Goal: Task Accomplishment & Management: Manage account settings

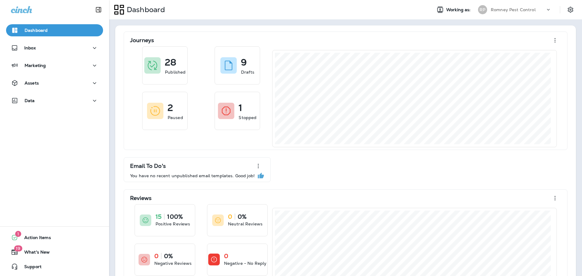
scroll to position [1, 0]
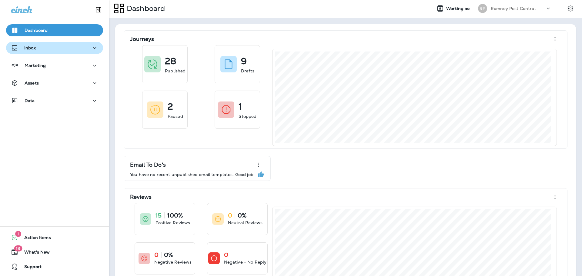
click at [57, 45] on div "Inbox" at bounding box center [54, 48] width 87 height 8
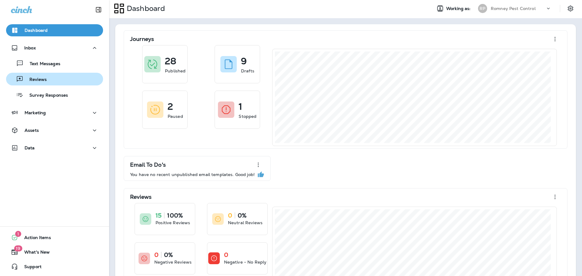
click at [45, 77] on p "Reviews" at bounding box center [34, 80] width 23 height 6
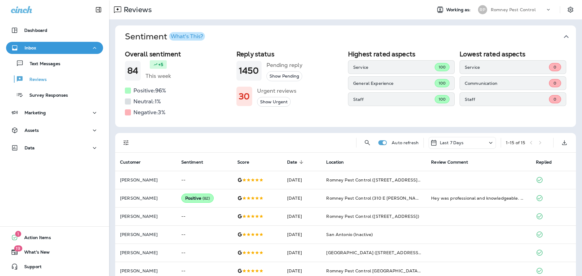
click at [563, 37] on icon "button" at bounding box center [567, 37] width 10 height 10
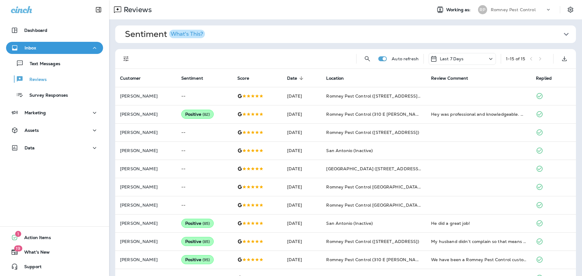
click at [127, 56] on icon "Filters" at bounding box center [126, 58] width 7 height 7
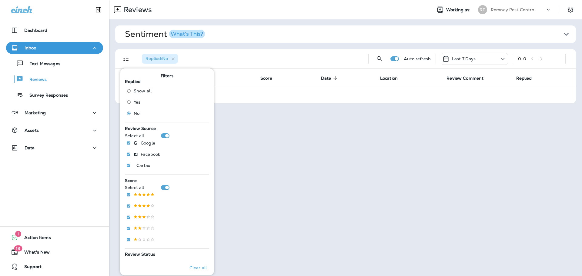
click at [486, 51] on div "Replied : No Auto refresh Last 7 Days 0 - 0" at bounding box center [347, 58] width 454 height 19
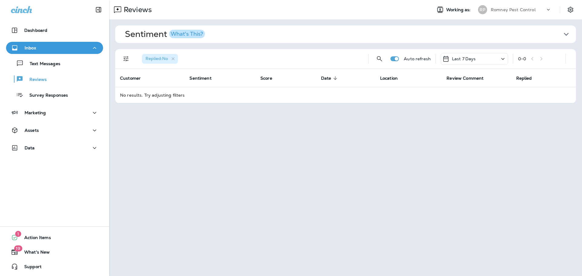
click at [488, 59] on div "Last 7 Days" at bounding box center [474, 59] width 67 height 12
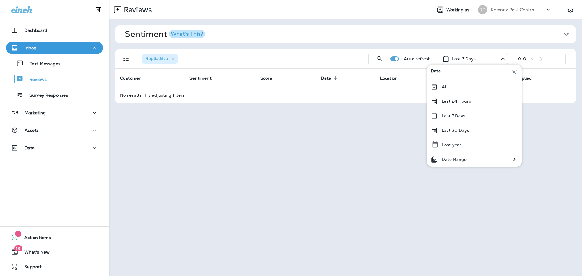
click at [485, 124] on div "Last 30 Days" at bounding box center [474, 130] width 95 height 15
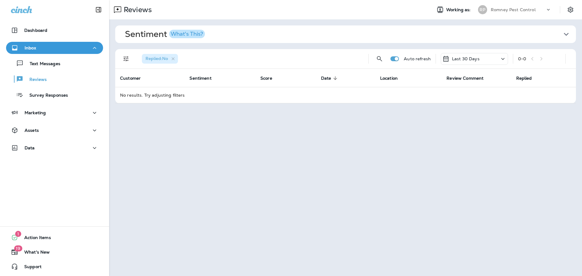
click at [505, 13] on div "Romney Pest Control" at bounding box center [518, 9] width 55 height 9
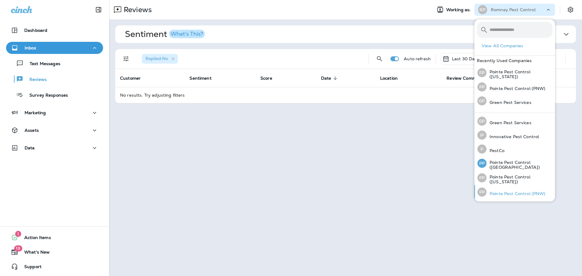
scroll to position [27, 0]
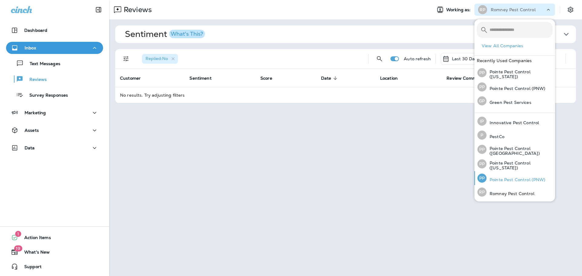
click at [508, 180] on p "Pointe Pest Control (PNW)" at bounding box center [516, 179] width 59 height 5
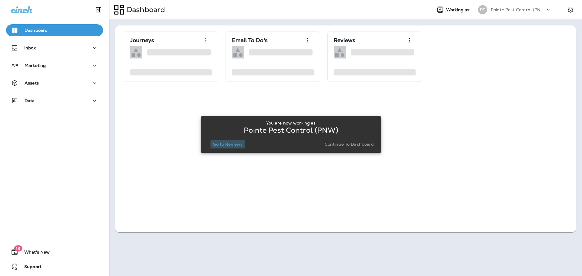
click at [222, 146] on p "Go to Reviews" at bounding box center [228, 144] width 30 height 5
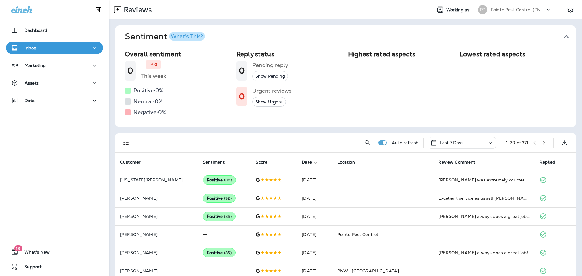
click at [566, 39] on icon "button" at bounding box center [567, 37] width 10 height 10
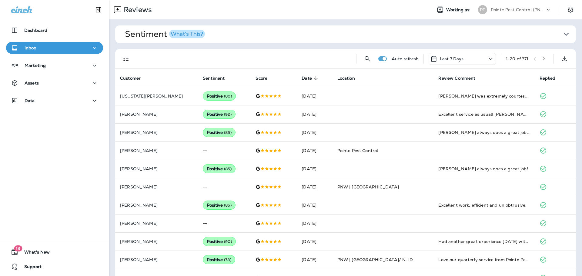
click at [456, 55] on div "Last 7 Days" at bounding box center [447, 58] width 34 height 7
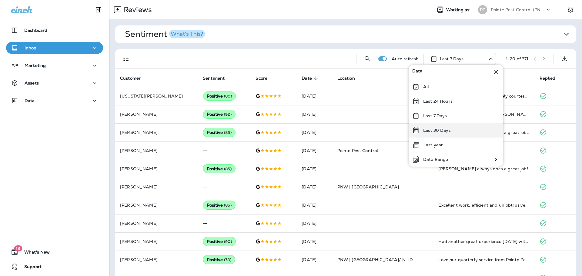
click at [435, 135] on div "Last 30 Days" at bounding box center [456, 130] width 95 height 15
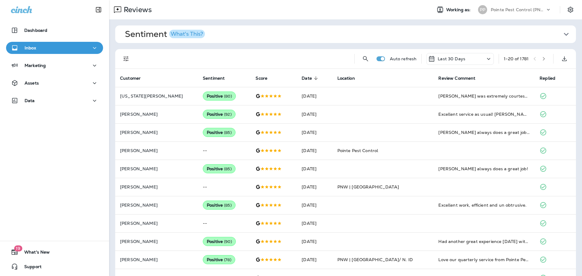
click at [123, 61] on icon "Filters" at bounding box center [126, 58] width 7 height 7
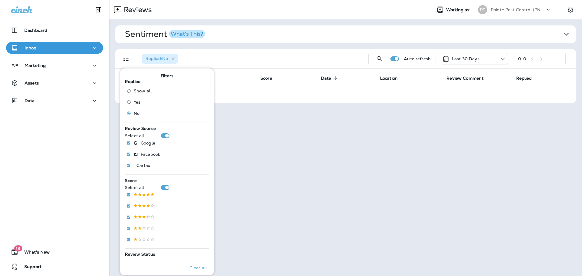
click at [517, 15] on div "PP Pointe Pest Control (PNW)" at bounding box center [515, 10] width 81 height 12
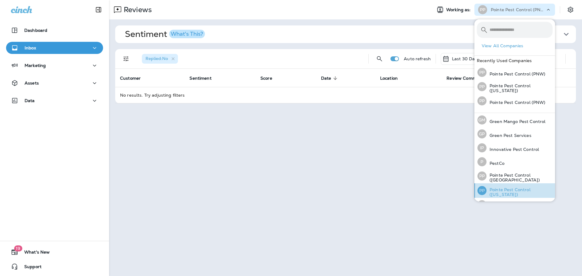
click at [517, 185] on div "PP Pointe Pest Control ([US_STATE])" at bounding box center [515, 190] width 80 height 15
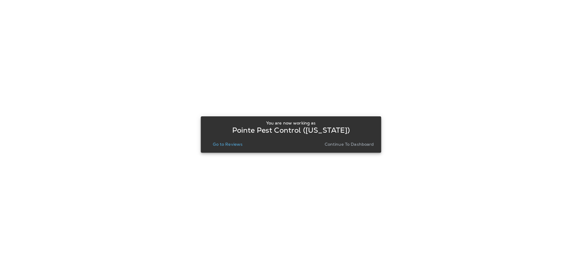
click at [234, 143] on p "Go to Reviews" at bounding box center [228, 144] width 30 height 5
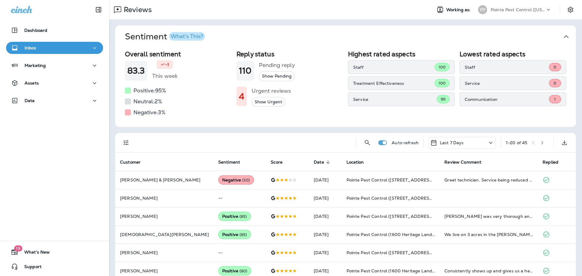
click at [567, 39] on button "Sentiment What's This?" at bounding box center [350, 36] width 461 height 22
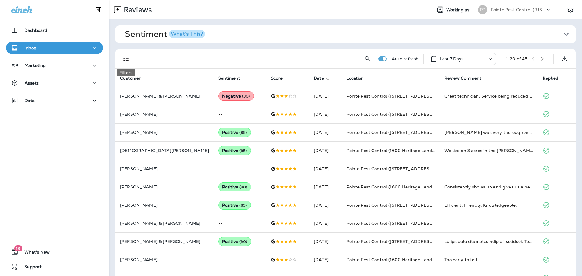
click at [130, 61] on button "Filters" at bounding box center [126, 59] width 12 height 12
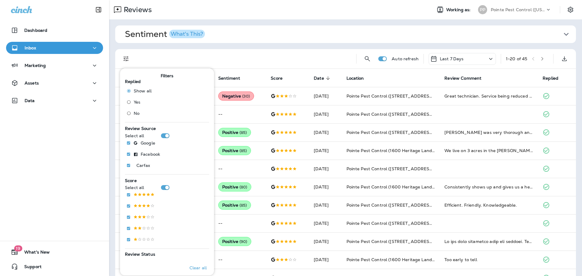
click at [139, 114] on span "No" at bounding box center [137, 113] width 6 height 5
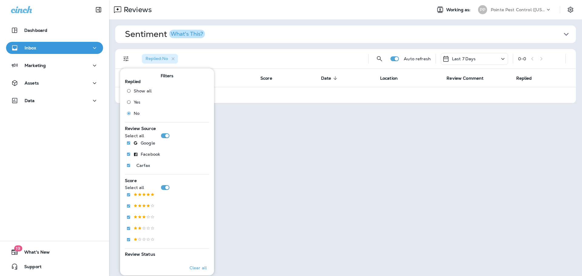
click at [457, 63] on div "Last 7 Days" at bounding box center [474, 59] width 67 height 12
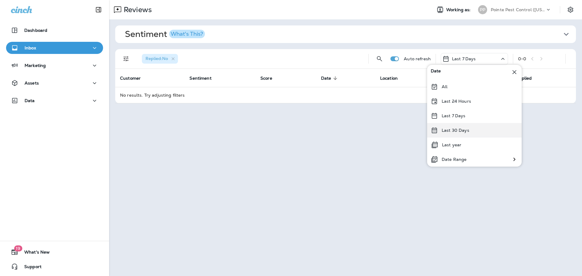
click at [458, 131] on p "Last 30 Days" at bounding box center [456, 130] width 28 height 5
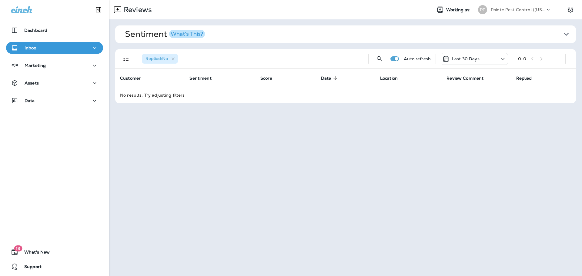
click at [531, 9] on p "Pointe Pest Control ([US_STATE])" at bounding box center [518, 9] width 55 height 5
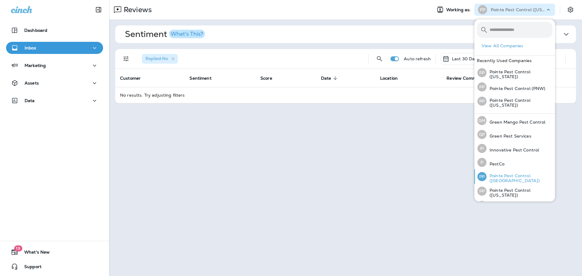
click at [515, 177] on p "Pointe Pest Control ([GEOGRAPHIC_DATA])" at bounding box center [520, 178] width 66 height 10
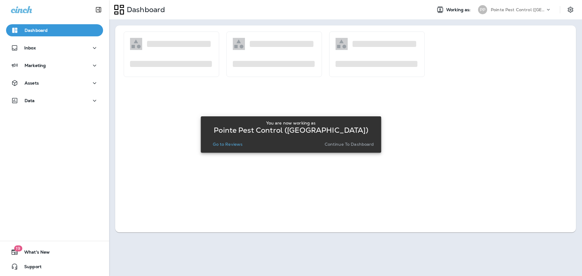
click at [237, 143] on p "Go to Reviews" at bounding box center [228, 144] width 30 height 5
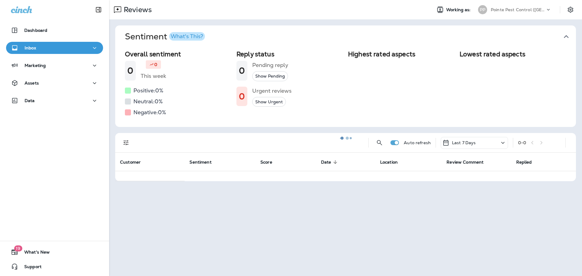
click at [569, 38] on button "Sentiment What's This?" at bounding box center [350, 36] width 461 height 22
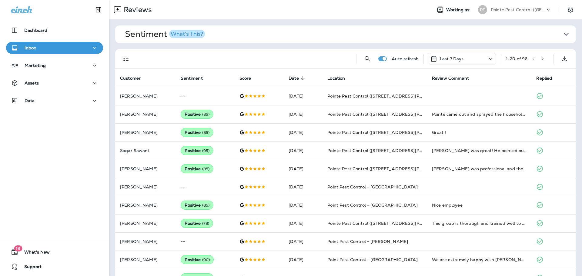
drag, startPoint x: 446, startPoint y: 60, endPoint x: 444, endPoint y: 62, distance: 3.7
click at [446, 60] on p "Last 7 Days" at bounding box center [452, 58] width 24 height 5
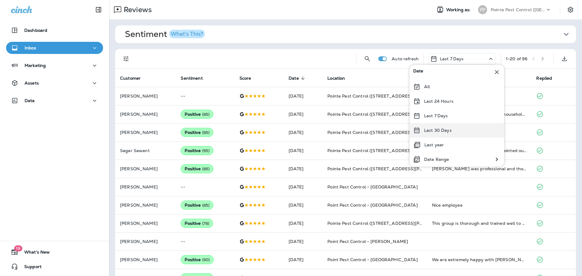
click at [445, 129] on p "Last 30 Days" at bounding box center [438, 130] width 28 height 5
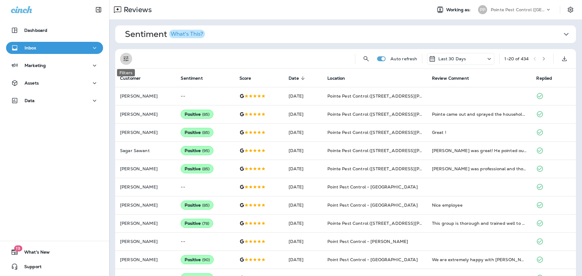
drag, startPoint x: 124, startPoint y: 58, endPoint x: 131, endPoint y: 72, distance: 16.4
click at [124, 58] on icon "Filters" at bounding box center [126, 58] width 7 height 7
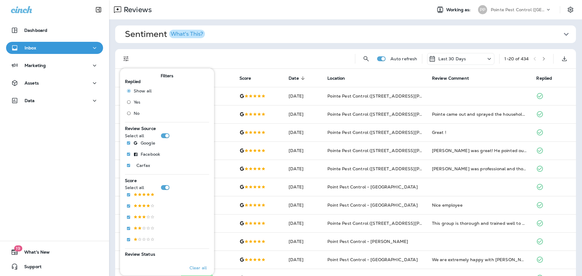
click at [135, 112] on span "No" at bounding box center [137, 113] width 6 height 5
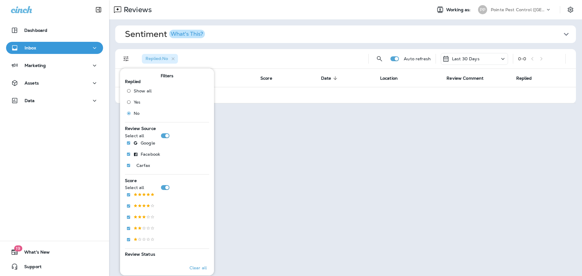
click at [502, 13] on div "Pointe Pest Control ([GEOGRAPHIC_DATA])" at bounding box center [518, 9] width 55 height 9
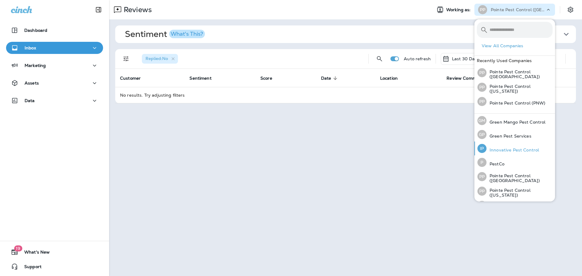
click at [513, 146] on div "IP Innovative Pest Control" at bounding box center [508, 149] width 66 height 14
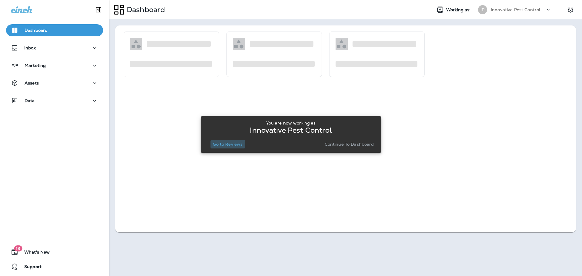
click at [236, 145] on p "Go to Reviews" at bounding box center [228, 144] width 30 height 5
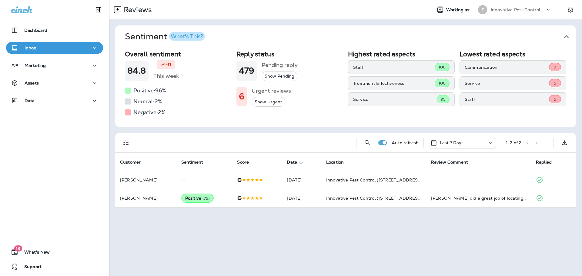
click at [570, 31] on button "Sentiment What's This?" at bounding box center [350, 36] width 461 height 22
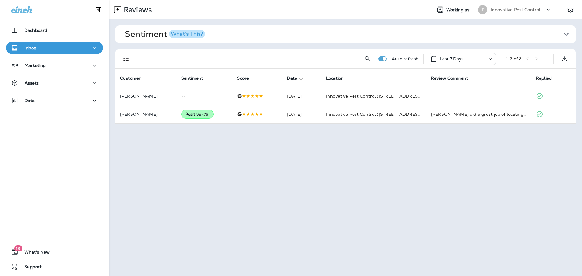
click at [454, 58] on p "Last 7 Days" at bounding box center [452, 58] width 24 height 5
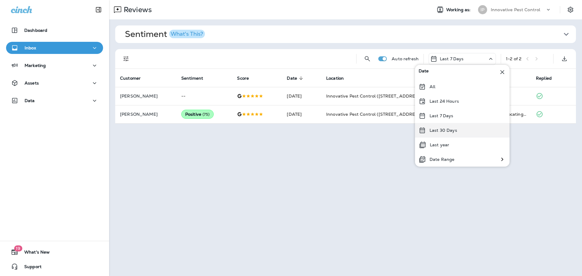
click at [469, 132] on div "Last 30 Days" at bounding box center [462, 130] width 95 height 15
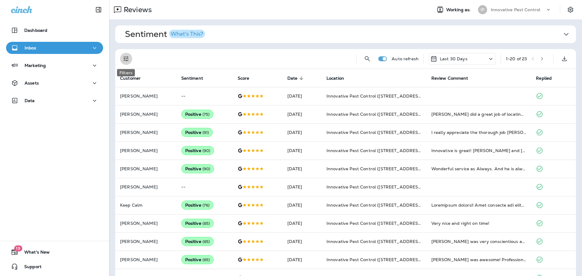
click at [129, 61] on icon "Filters" at bounding box center [126, 58] width 7 height 7
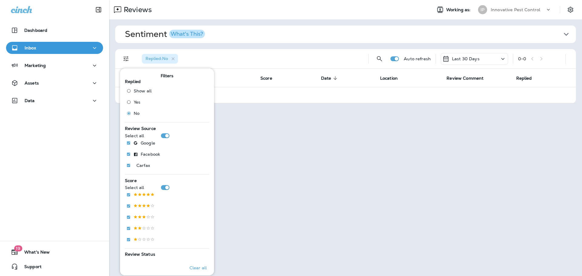
click at [532, 11] on p "Innovative Pest Control" at bounding box center [515, 9] width 49 height 5
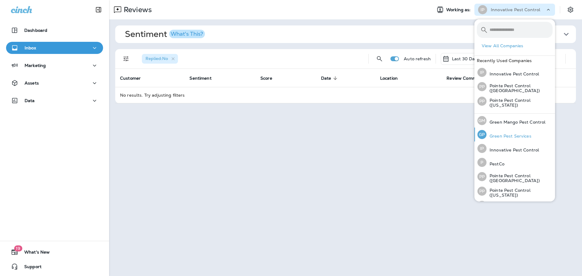
click at [517, 139] on p "Green Pest Services" at bounding box center [509, 136] width 45 height 5
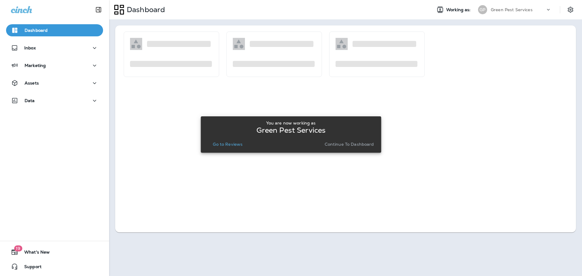
click at [229, 146] on p "Go to Reviews" at bounding box center [228, 144] width 30 height 5
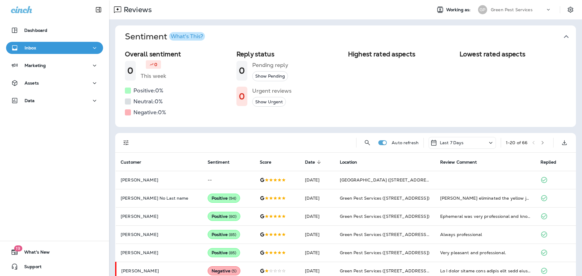
click at [566, 38] on icon "button" at bounding box center [567, 37] width 10 height 10
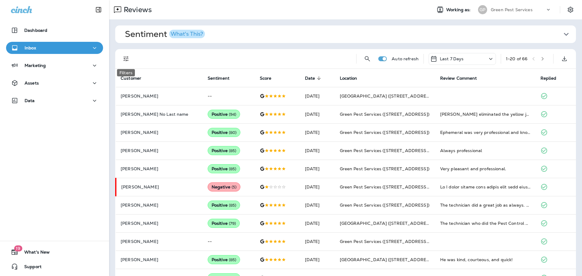
drag, startPoint x: 123, startPoint y: 57, endPoint x: 124, endPoint y: 70, distance: 13.7
click at [123, 57] on icon "Filters" at bounding box center [126, 58] width 7 height 7
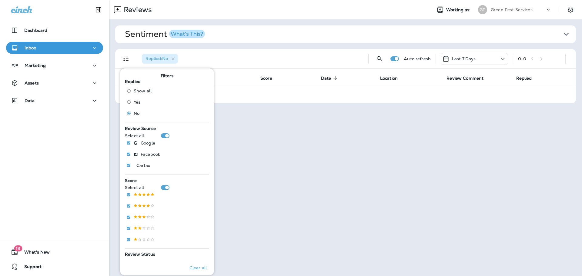
drag, startPoint x: 463, startPoint y: 59, endPoint x: 465, endPoint y: 64, distance: 4.7
click at [463, 59] on p "Last 7 Days" at bounding box center [464, 58] width 24 height 5
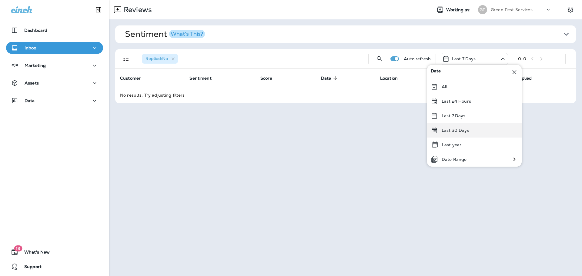
click at [476, 124] on div "Last 30 Days" at bounding box center [474, 130] width 95 height 15
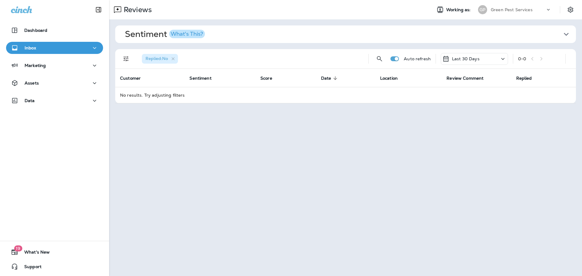
click at [532, 8] on p "Green Pest Services" at bounding box center [512, 9] width 42 height 5
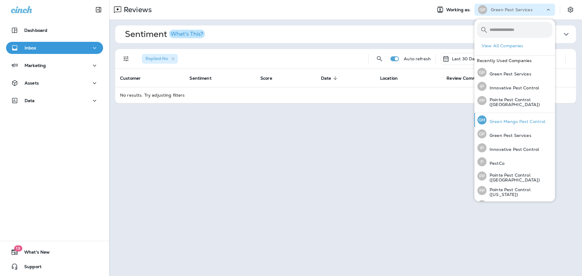
click at [513, 120] on p "Green Mango Pest Control" at bounding box center [516, 121] width 59 height 5
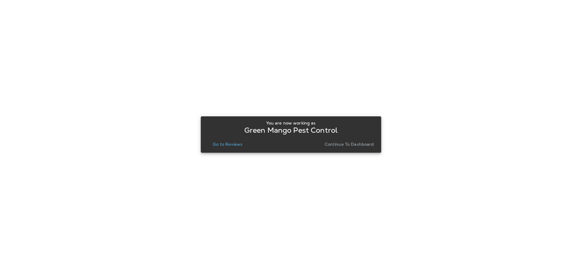
click at [238, 147] on button "Go to Reviews" at bounding box center [227, 144] width 35 height 8
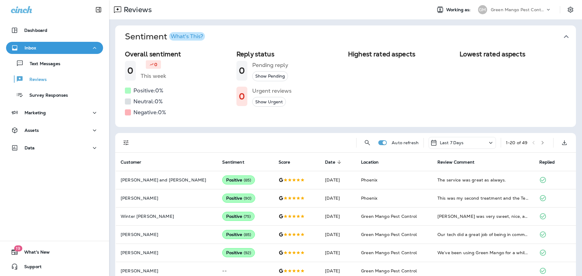
click at [562, 35] on icon "button" at bounding box center [567, 37] width 10 height 10
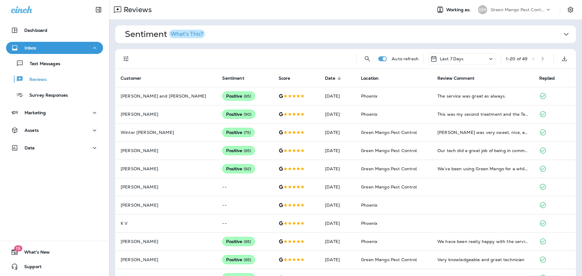
drag, startPoint x: 456, startPoint y: 58, endPoint x: 452, endPoint y: 62, distance: 5.6
click at [456, 58] on p "Last 7 Days" at bounding box center [452, 58] width 24 height 5
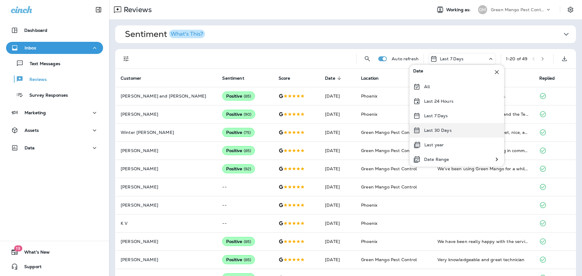
click at [450, 131] on p "Last 30 Days" at bounding box center [438, 130] width 28 height 5
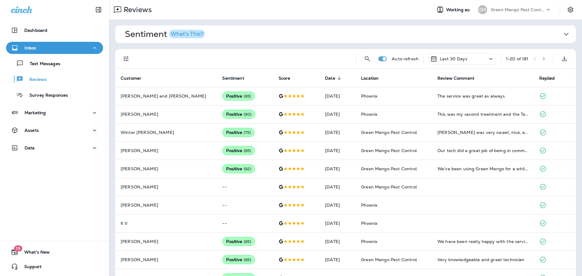
click at [125, 61] on icon "Filters" at bounding box center [126, 58] width 7 height 7
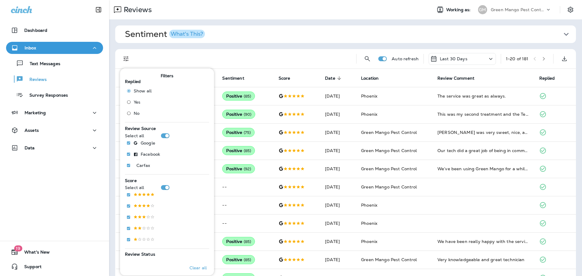
click at [134, 111] on span "No" at bounding box center [137, 113] width 6 height 5
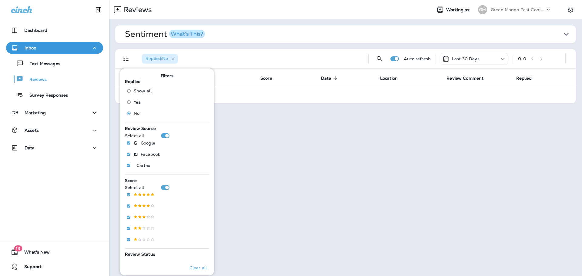
drag, startPoint x: 332, startPoint y: 55, endPoint x: 335, endPoint y: 55, distance: 3.5
click at [332, 55] on div "Replied : No" at bounding box center [250, 58] width 227 height 19
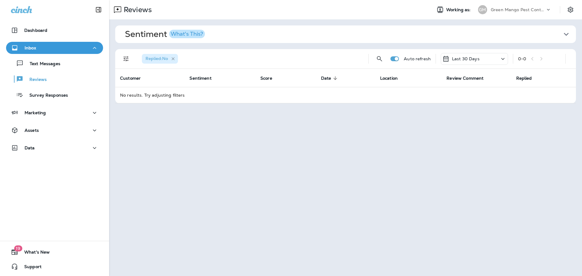
click at [174, 59] on icon "button" at bounding box center [173, 58] width 3 height 3
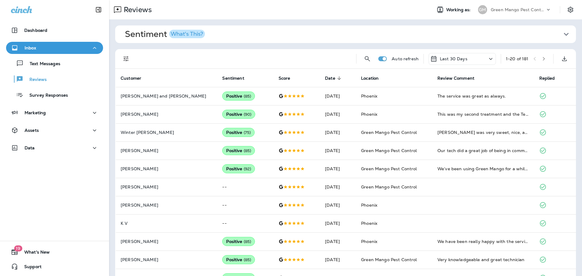
drag, startPoint x: 512, startPoint y: 9, endPoint x: 513, endPoint y: 13, distance: 4.0
click at [512, 8] on p "Green Mango Pest Control" at bounding box center [518, 9] width 55 height 5
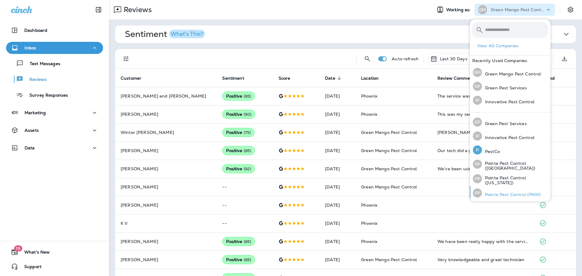
scroll to position [26, 0]
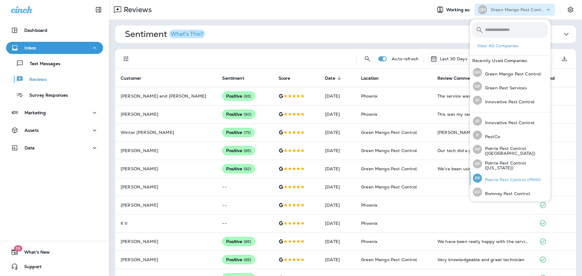
click at [516, 180] on p "Pointe Pest Control (PNW)" at bounding box center [511, 179] width 59 height 5
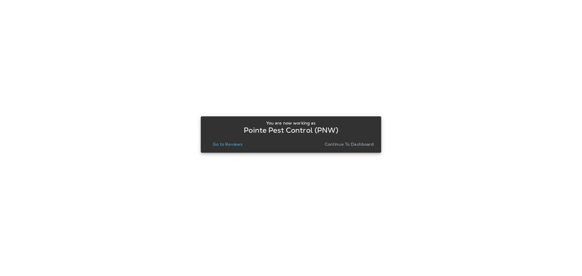
click at [237, 143] on p "Go to Reviews" at bounding box center [228, 144] width 30 height 5
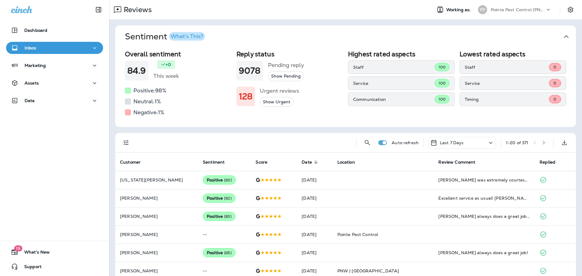
click at [560, 29] on button "Sentiment What's This?" at bounding box center [350, 36] width 461 height 22
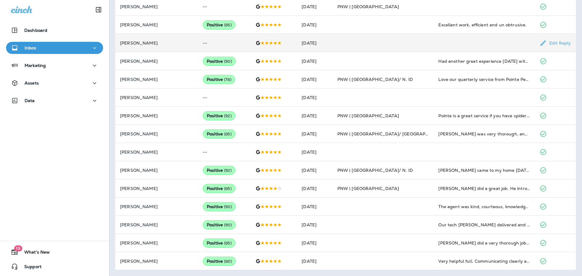
scroll to position [180, 0]
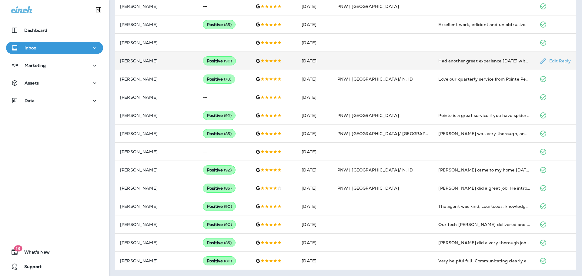
click at [308, 63] on td "[DATE]" at bounding box center [314, 61] width 35 height 18
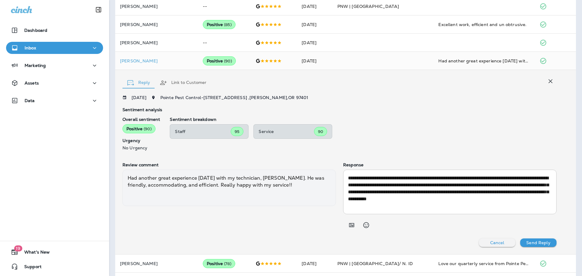
click at [430, 195] on textarea "**********" at bounding box center [449, 192] width 202 height 35
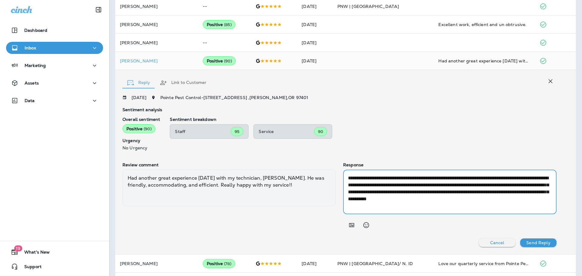
click at [430, 195] on textarea "**********" at bounding box center [449, 192] width 202 height 35
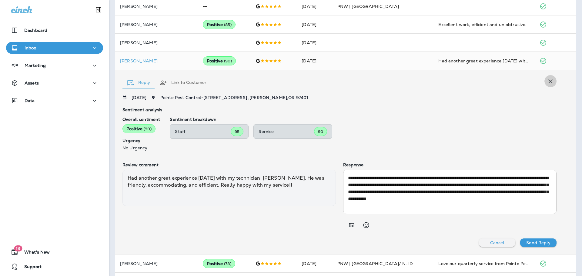
click at [548, 78] on icon "button" at bounding box center [550, 81] width 7 height 7
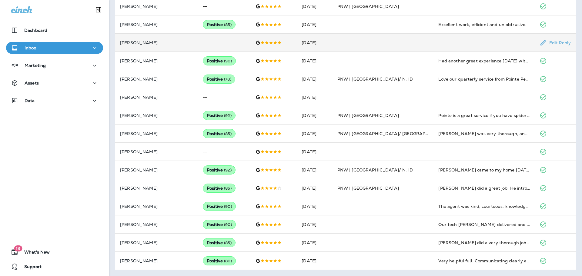
click at [495, 44] on td at bounding box center [484, 43] width 101 height 18
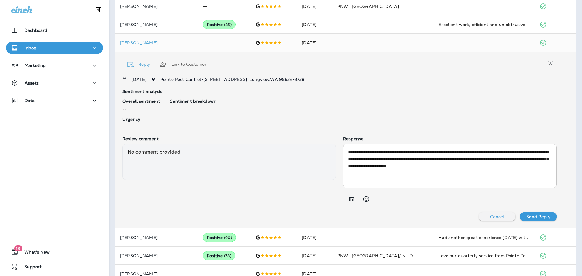
click at [413, 163] on textarea "**********" at bounding box center [449, 166] width 202 height 35
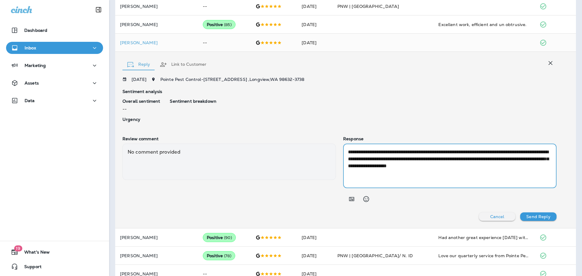
click at [413, 163] on textarea "**********" at bounding box center [449, 166] width 202 height 35
click at [549, 65] on icon "button" at bounding box center [550, 62] width 7 height 7
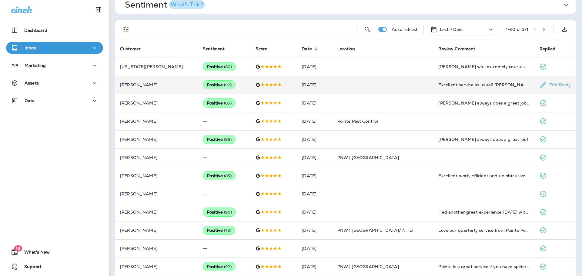
click at [218, 77] on td "Positive ( 92 )" at bounding box center [224, 85] width 53 height 18
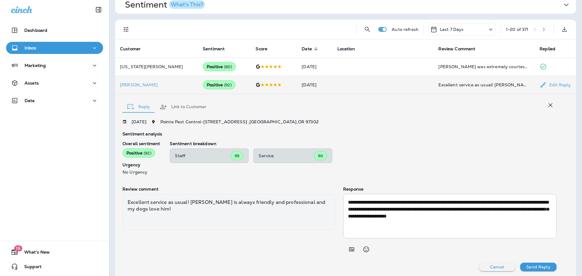
scroll to position [32, 0]
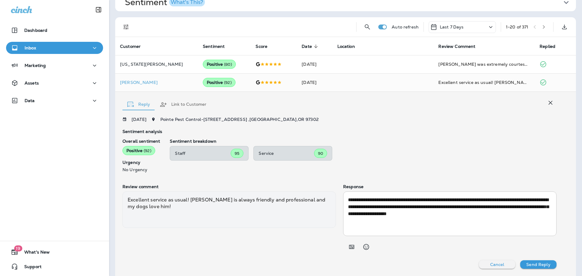
click at [391, 202] on textarea "**********" at bounding box center [449, 214] width 202 height 35
click at [545, 106] on button "button" at bounding box center [551, 103] width 12 height 12
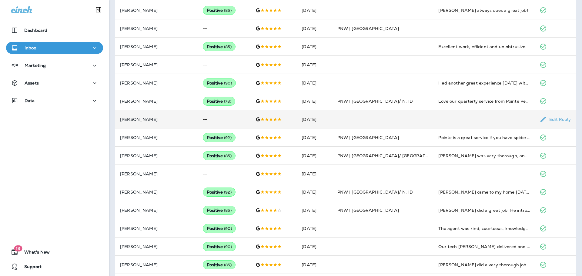
click at [256, 120] on icon at bounding box center [258, 119] width 5 height 5
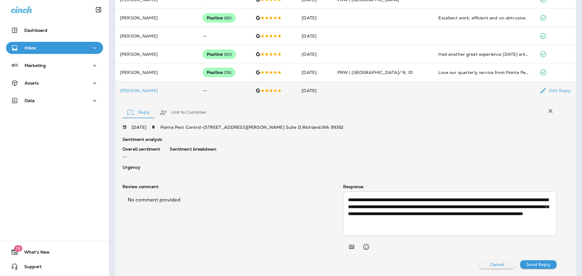
click at [437, 210] on textarea "**********" at bounding box center [449, 214] width 202 height 35
click at [545, 110] on button "button" at bounding box center [551, 111] width 12 height 12
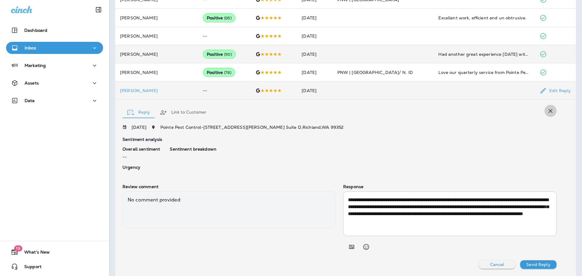
scroll to position [180, 0]
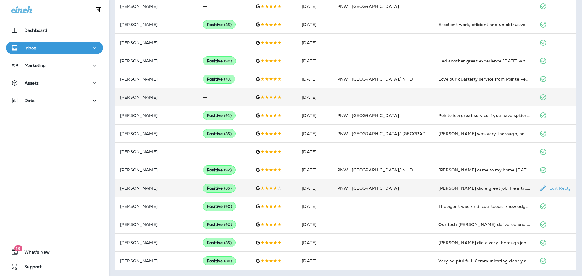
click at [297, 194] on td "[DATE]" at bounding box center [314, 188] width 35 height 18
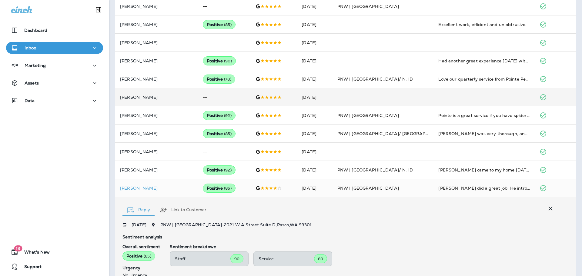
scroll to position [286, 0]
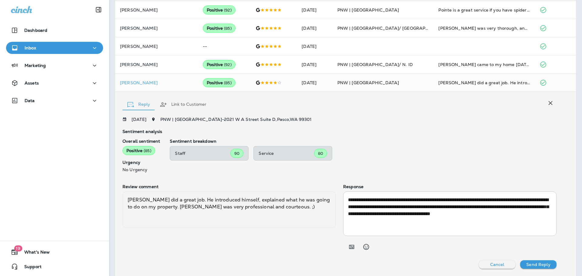
click at [413, 216] on textarea "**********" at bounding box center [449, 214] width 202 height 35
click at [550, 99] on button "button" at bounding box center [551, 103] width 12 height 12
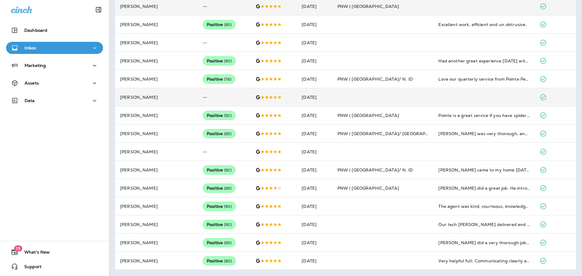
scroll to position [180, 0]
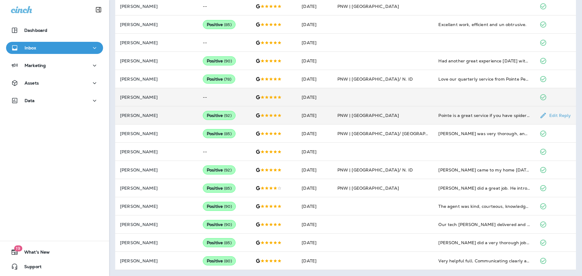
click at [321, 113] on td "[DATE]" at bounding box center [314, 115] width 35 height 18
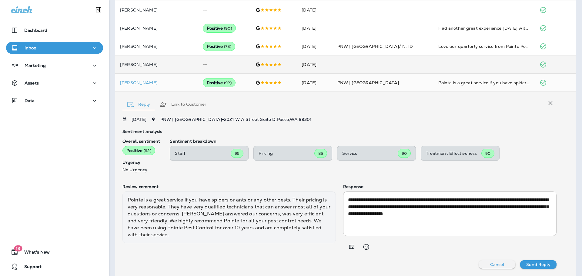
click at [392, 204] on textarea "**********" at bounding box center [449, 214] width 202 height 35
click at [540, 99] on div "Reply Link to Customer" at bounding box center [340, 103] width 434 height 18
click at [549, 104] on icon "button" at bounding box center [551, 103] width 4 height 4
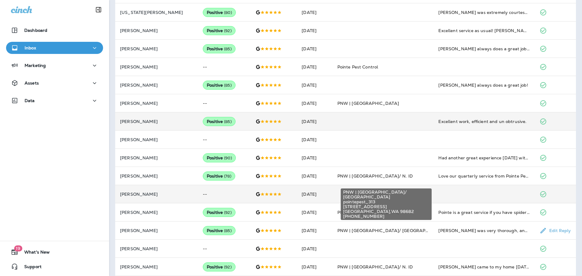
scroll to position [76, 0]
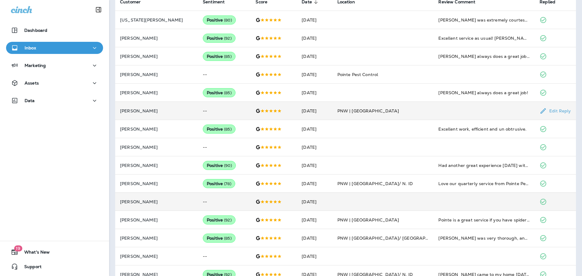
click at [297, 115] on td "[DATE]" at bounding box center [314, 111] width 35 height 18
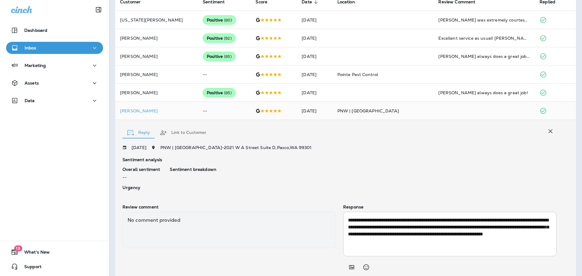
scroll to position [96, 0]
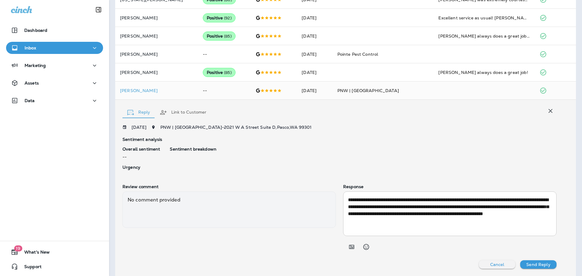
click at [390, 218] on textarea "**********" at bounding box center [449, 214] width 202 height 35
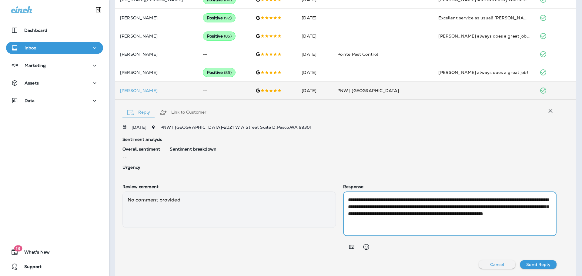
click at [547, 109] on icon "button" at bounding box center [550, 110] width 7 height 7
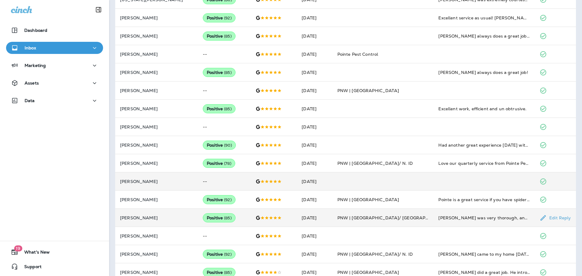
click at [297, 214] on td "[DATE]" at bounding box center [314, 218] width 35 height 18
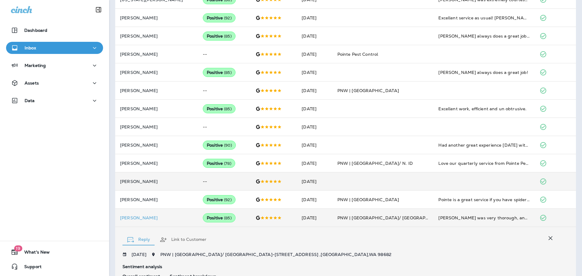
scroll to position [231, 0]
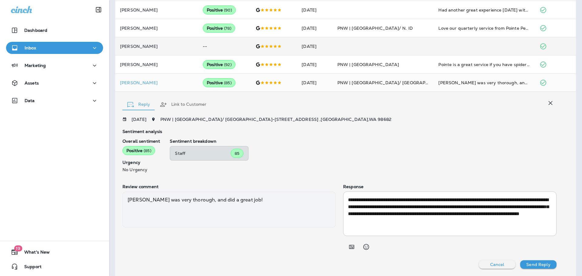
click at [426, 219] on textarea "**********" at bounding box center [449, 214] width 202 height 35
click at [547, 100] on button "button" at bounding box center [551, 103] width 12 height 12
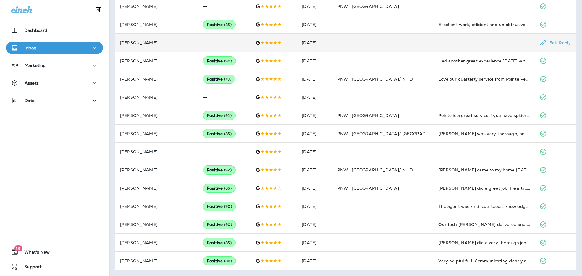
scroll to position [180, 0]
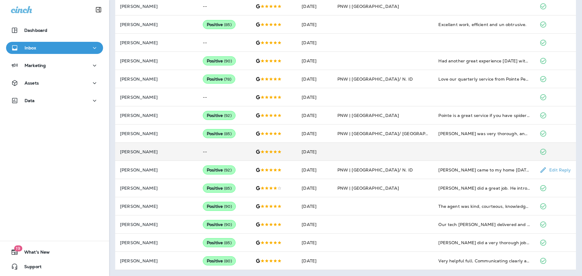
click at [258, 152] on div at bounding box center [274, 152] width 36 height 5
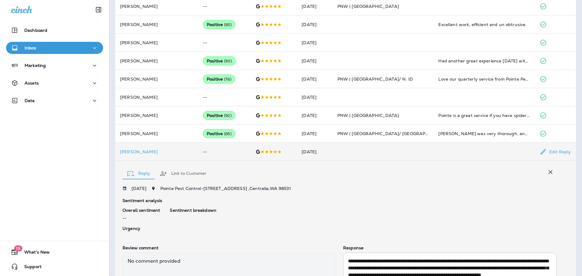
scroll to position [242, 0]
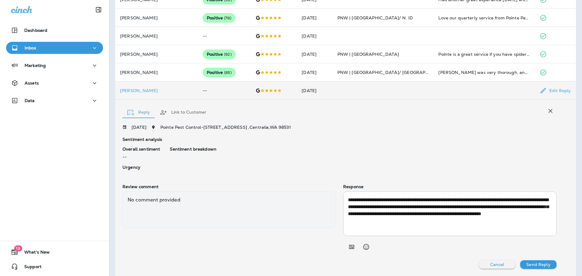
click at [413, 207] on textarea "**********" at bounding box center [449, 214] width 202 height 35
click at [551, 110] on button "button" at bounding box center [551, 111] width 12 height 12
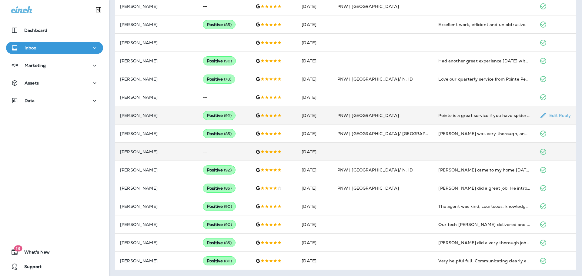
scroll to position [0, 0]
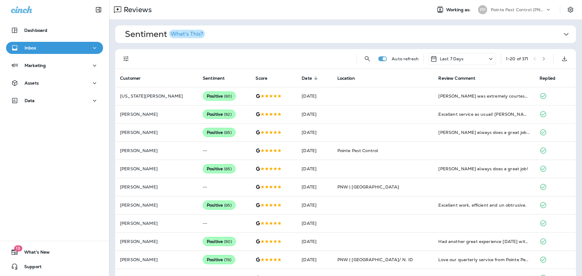
click at [571, 12] on div at bounding box center [573, 9] width 17 height 11
click at [569, 11] on icon "Settings" at bounding box center [570, 9] width 7 height 7
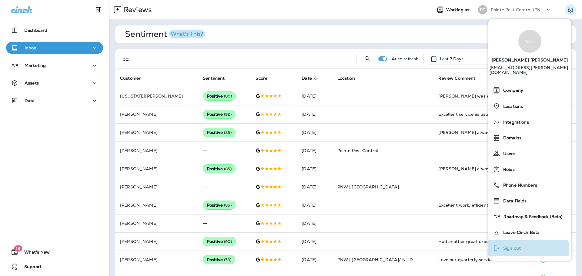
click at [509, 246] on span "Sign out" at bounding box center [510, 248] width 21 height 5
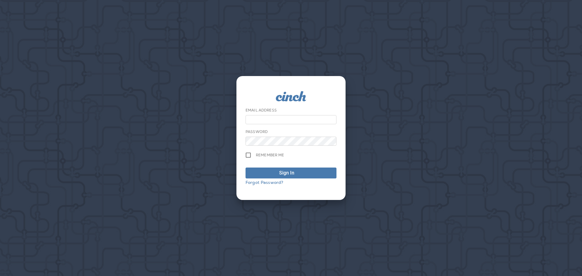
click at [263, 120] on input "email" at bounding box center [291, 119] width 91 height 9
type input "**********"
click at [246, 168] on button "Sign In" at bounding box center [291, 173] width 91 height 11
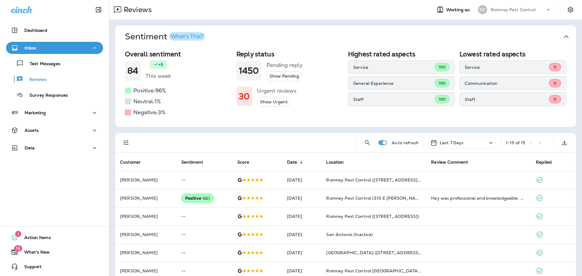
click at [570, 34] on button "Sentiment What's This?" at bounding box center [350, 36] width 461 height 22
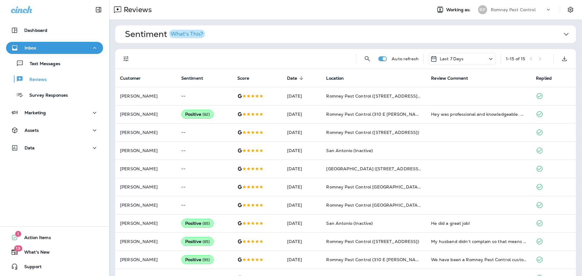
click at [528, 12] on div "Romney Pest Control" at bounding box center [518, 9] width 55 height 9
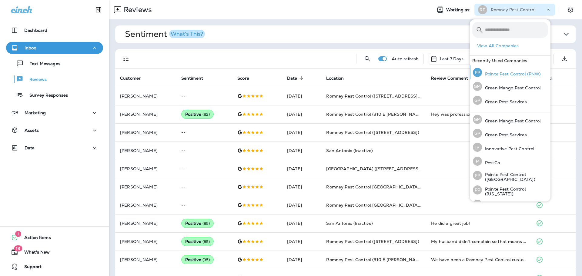
click at [514, 72] on p "Pointe Pest Control (PNW)" at bounding box center [511, 74] width 59 height 5
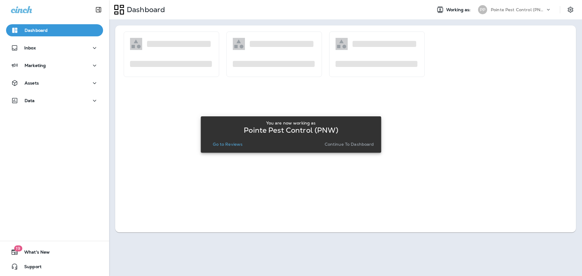
click at [230, 148] on div "You are now working as Pointe Pest Control (PNW) Go to Reviews Continue to Dash…" at bounding box center [291, 134] width 171 height 33
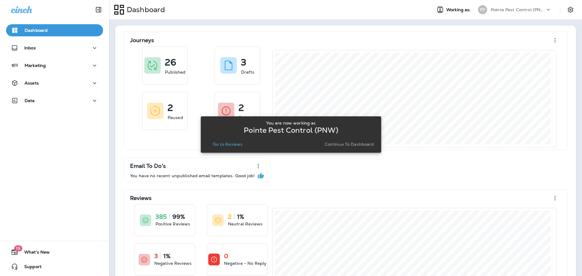
click at [235, 144] on p "Go to Reviews" at bounding box center [228, 144] width 30 height 5
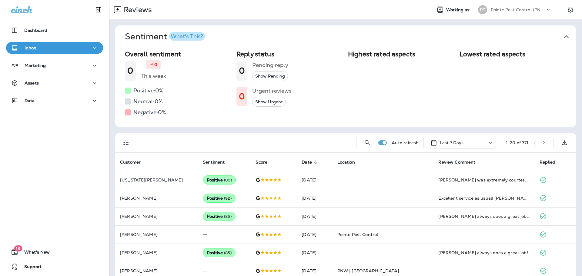
click at [569, 38] on button "Sentiment What's This?" at bounding box center [350, 36] width 461 height 22
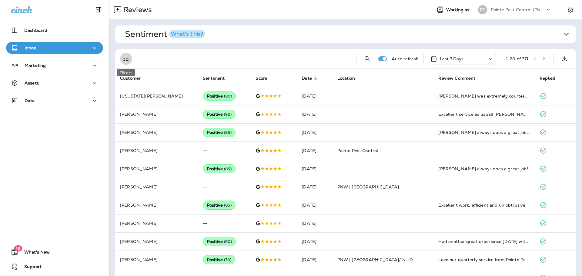
click at [129, 62] on icon "Filters" at bounding box center [126, 58] width 7 height 7
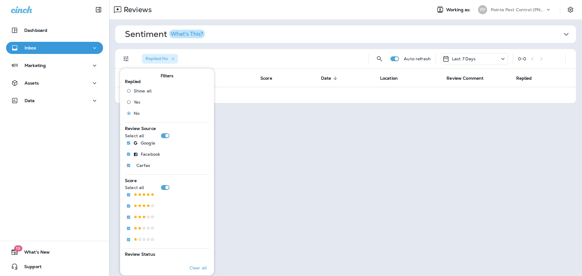
click at [282, 135] on div "Reviews Working as: PP Pointe Pest Control (PNW) Sentiment What's This? Overall…" at bounding box center [345, 138] width 473 height 276
